Goal: Complete application form

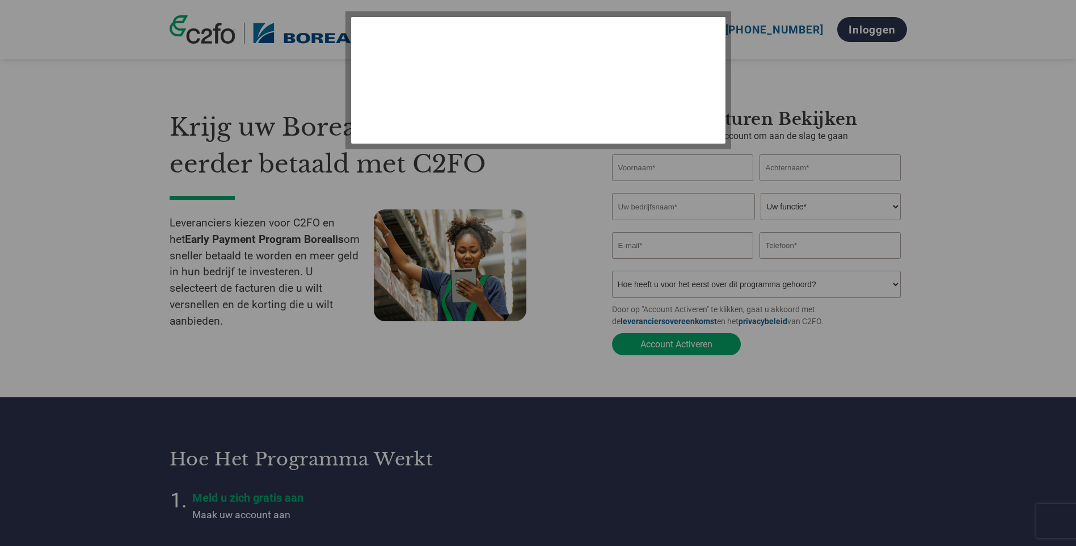
select select "nl"
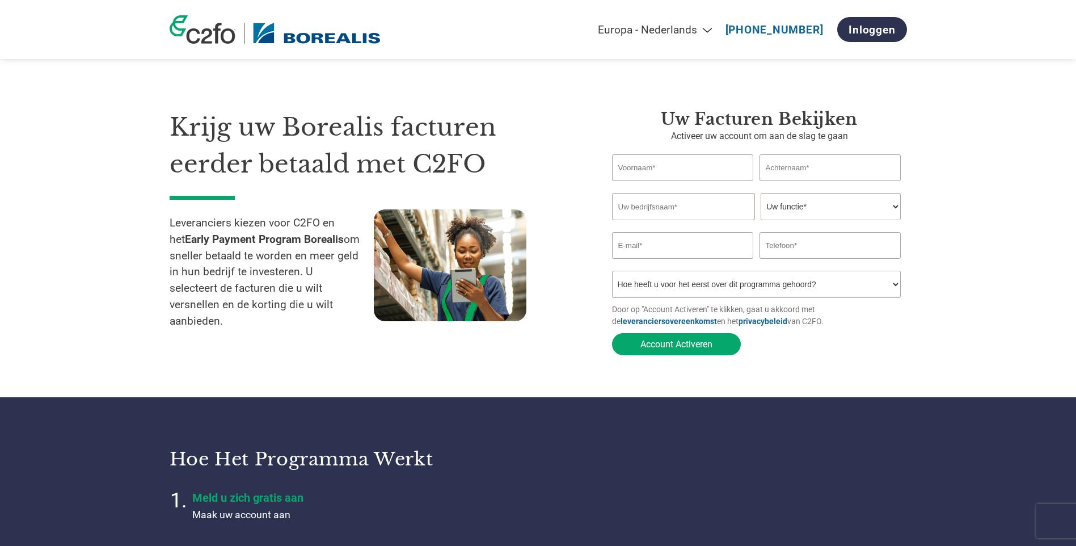
click at [651, 175] on input "text" at bounding box center [683, 167] width 142 height 27
type input "Anneleen"
type input "Thiels"
click at [657, 212] on input "text" at bounding box center [683, 206] width 143 height 27
type input "BCTN Meerhout"
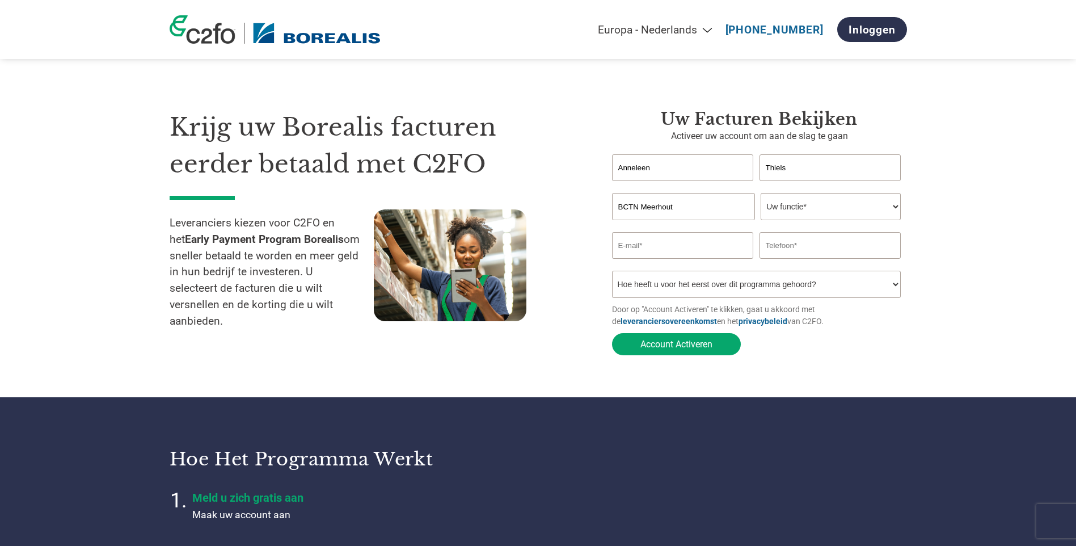
click at [891, 205] on select "Uw functie* financieel directeur controleur Krediet manager Financieel directeu…" at bounding box center [831, 206] width 140 height 27
select select "BOOKKEEPER"
click at [761, 194] on select "Uw functie* financieel directeur controleur Krediet manager Financieel directeu…" at bounding box center [831, 206] width 140 height 27
click at [663, 250] on input "email" at bounding box center [683, 245] width 142 height 27
click at [627, 251] on input "an.thiels@bctn.eu" at bounding box center [683, 245] width 142 height 27
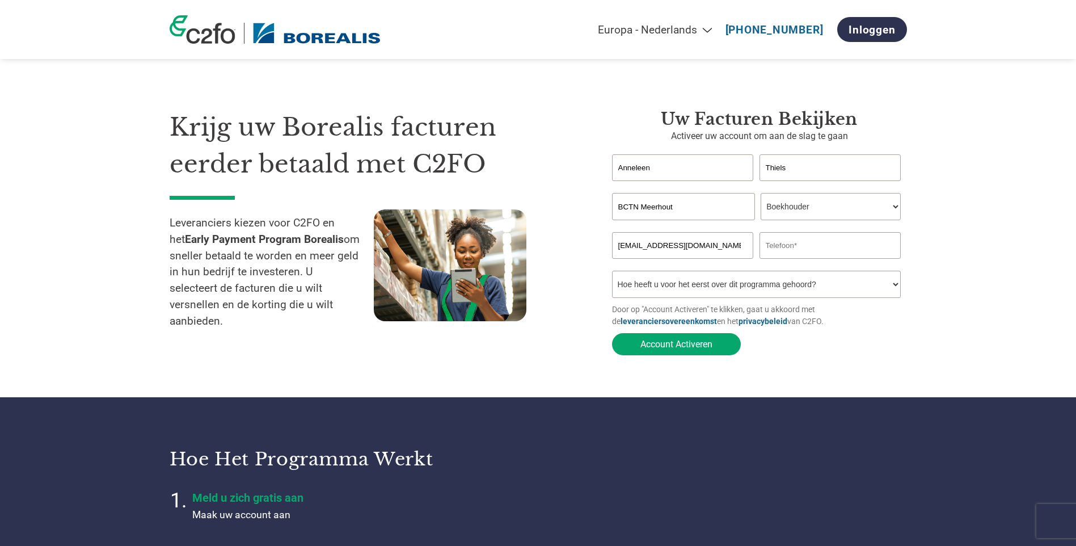
type input "anthiels@bctn.eu"
click at [781, 250] on input "013 42 00 69" at bounding box center [831, 245] width 142 height 27
type input "013420069"
click at [804, 285] on select "Hoe heeft u voor het eerst over dit programma gehoord? Een brief ontvangen Per …" at bounding box center [756, 284] width 289 height 27
select select "Email"
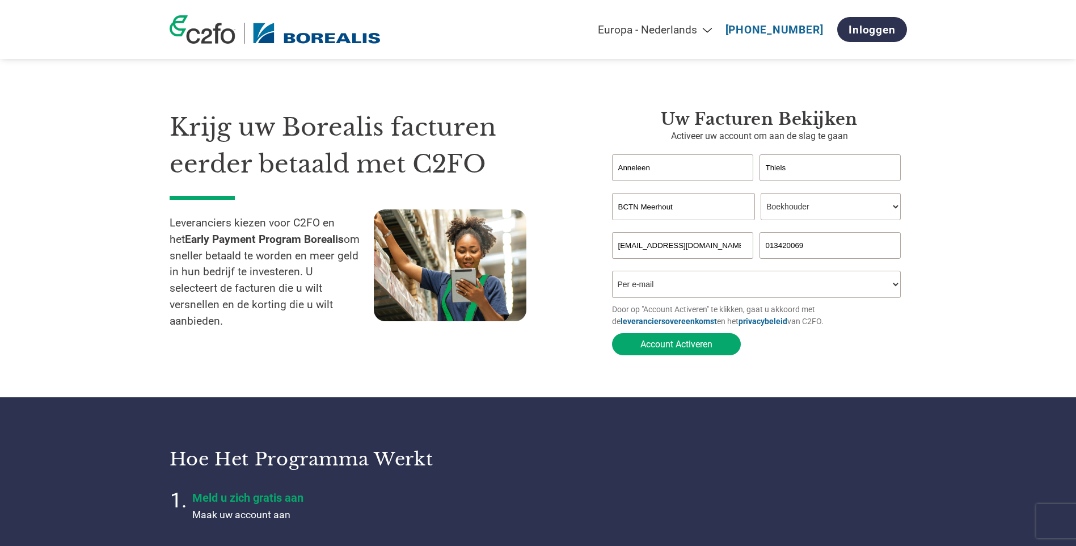
click at [612, 274] on select "Hoe heeft u voor het eerst over dit programma gehoord? Een brief ontvangen Per …" at bounding box center [756, 284] width 289 height 27
click at [672, 346] on button "Account Activeren" at bounding box center [676, 344] width 129 height 22
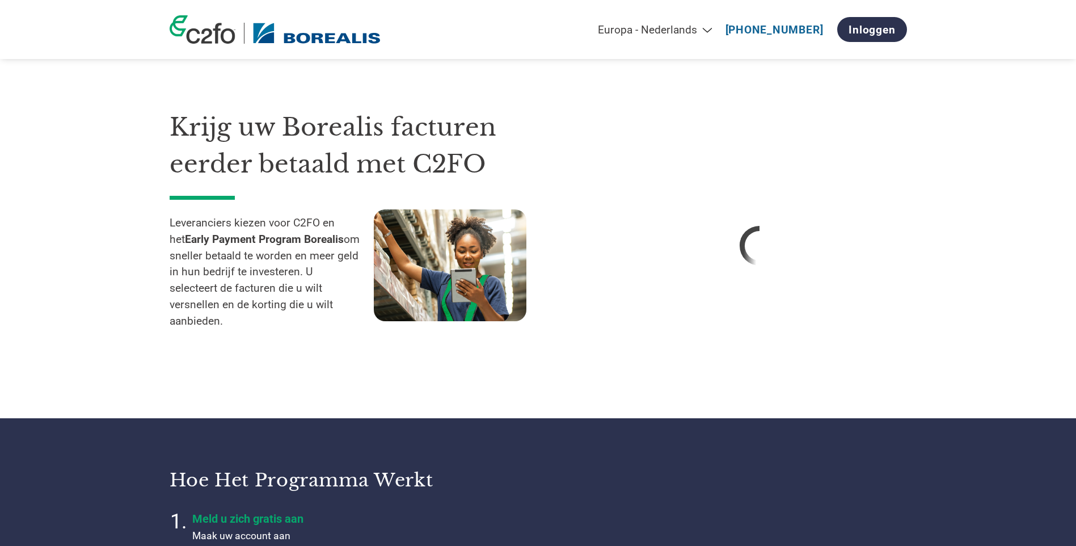
select select "nl"
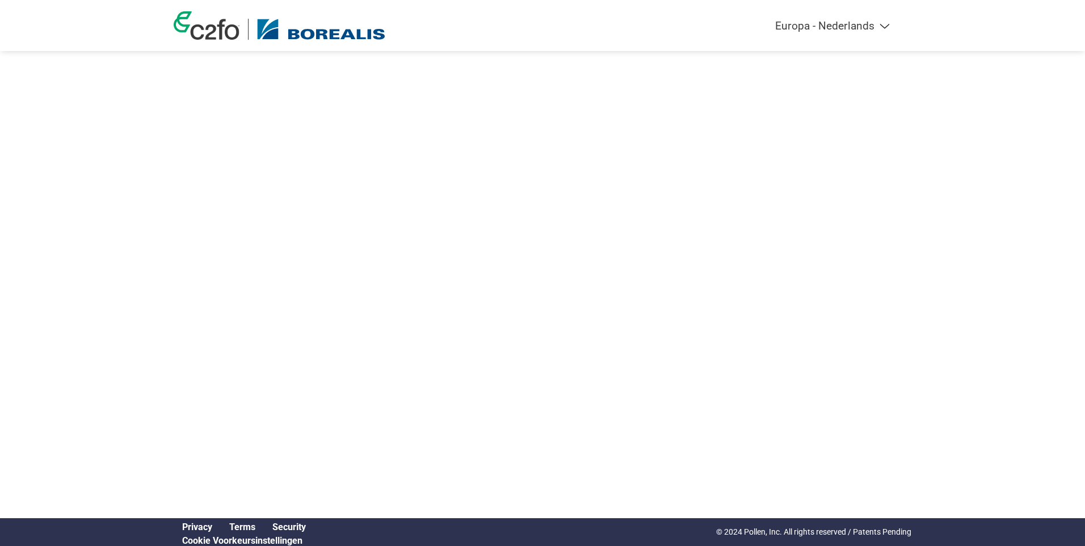
select select "nl"
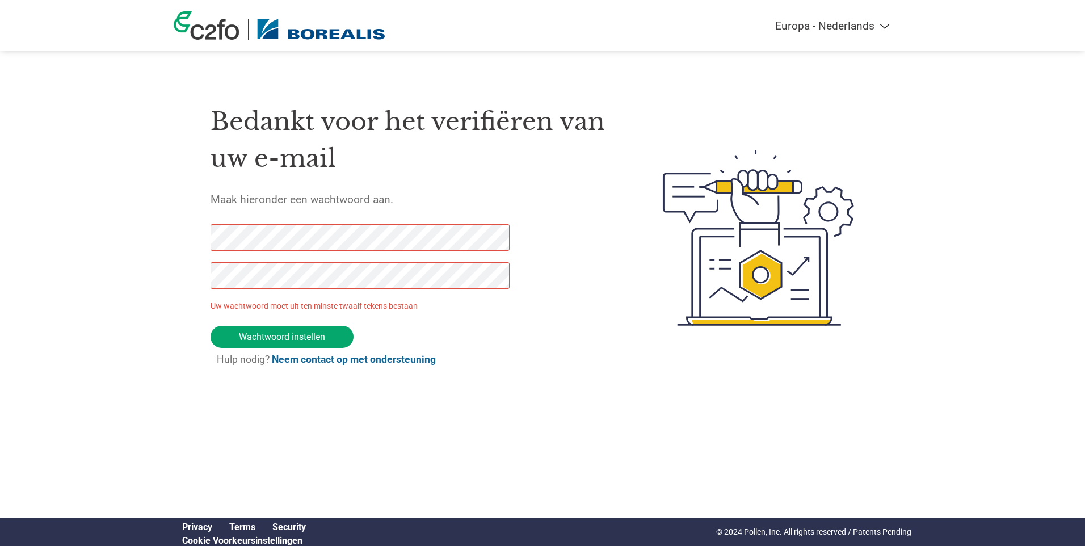
click at [481, 359] on form "Uw wachtwoord moet uit ten minste twaalf tekens bestaan Wachtwoord instellen Hu…" at bounding box center [369, 300] width 319 height 152
click at [205, 233] on div "Bedankt voor het verifiëren van uw e-mail Maak hieronder een wachtwoord aan. Uw…" at bounding box center [542, 237] width 737 height 301
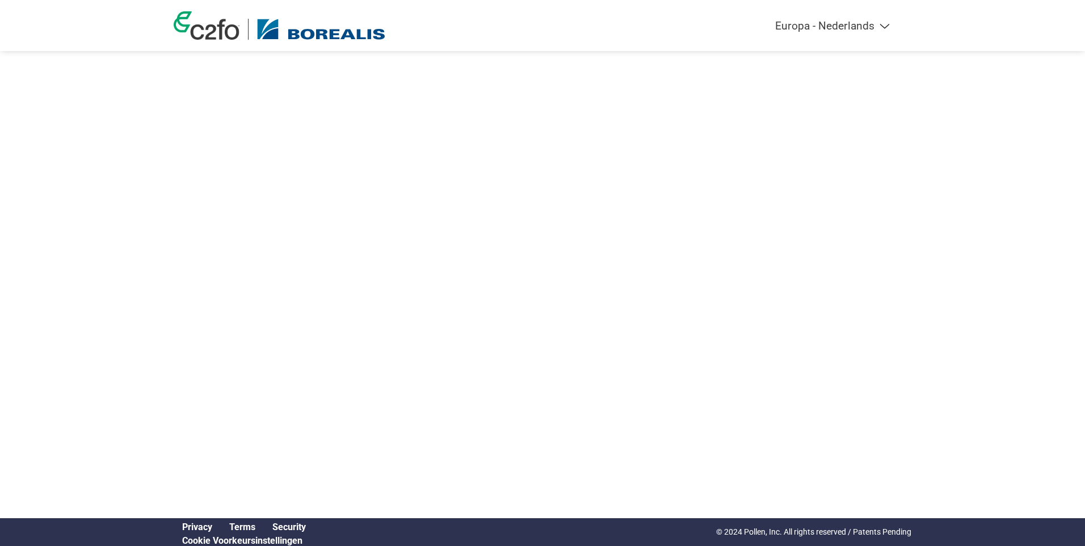
select select "nl"
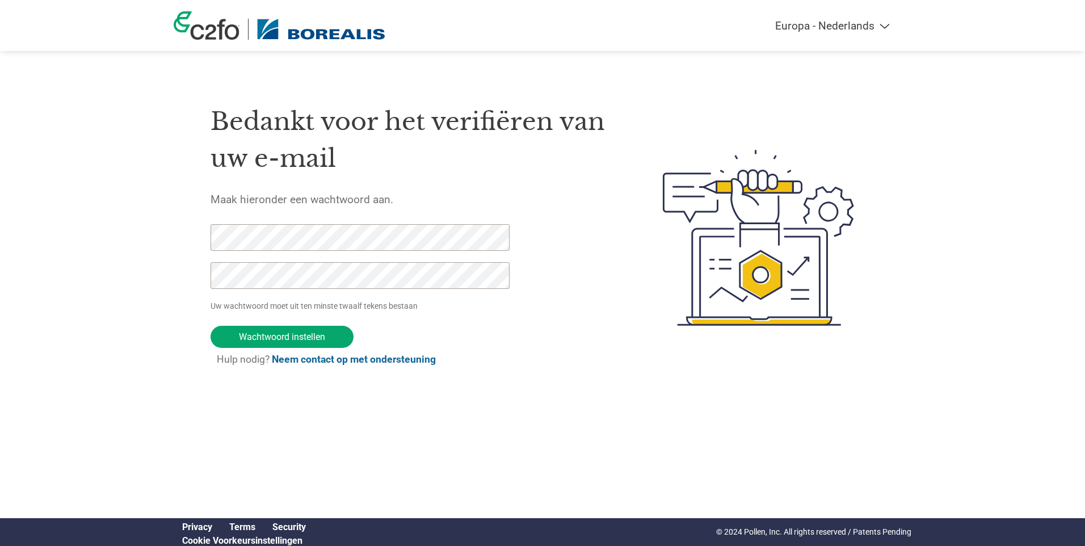
click at [306, 335] on input "Wachtwoord instellen" at bounding box center [281, 337] width 143 height 22
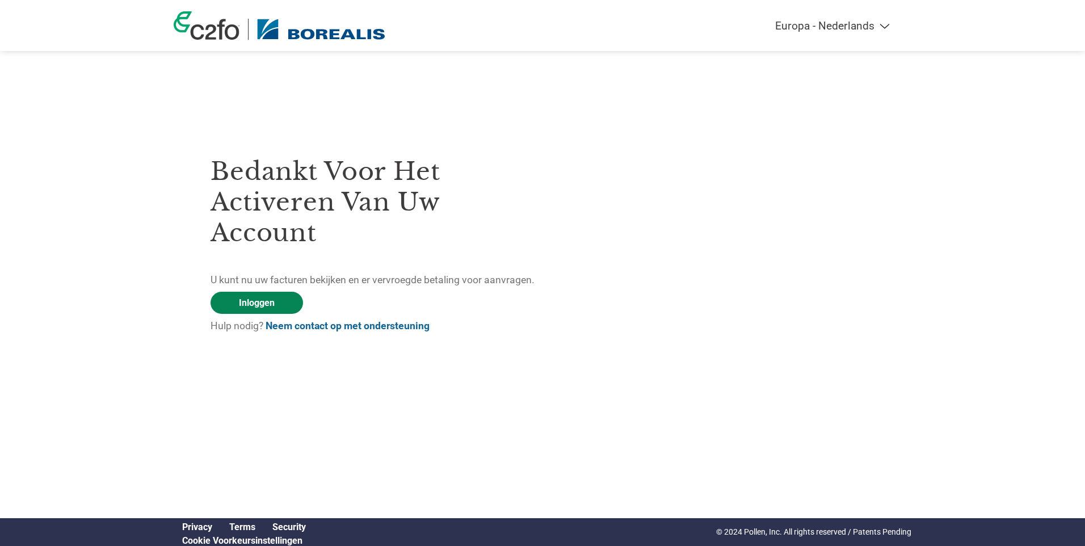
click at [241, 306] on link "Inloggen" at bounding box center [256, 303] width 92 height 22
